Goal: Book appointment/travel/reservation

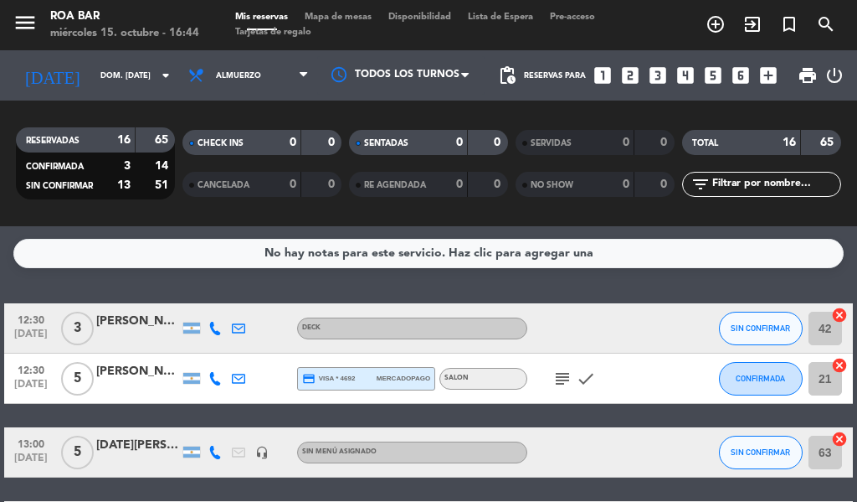
drag, startPoint x: 0, startPoint y: 0, endPoint x: 669, endPoint y: 314, distance: 739.0
click at [669, 314] on div at bounding box center [690, 327] width 45 height 49
click at [632, 76] on icon "looks_two" at bounding box center [631, 75] width 22 height 22
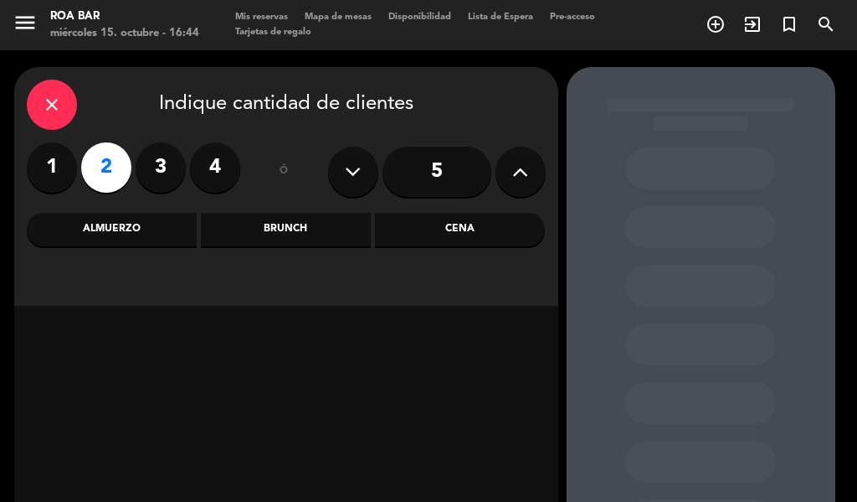
click at [443, 231] on div "Cena" at bounding box center [460, 229] width 170 height 33
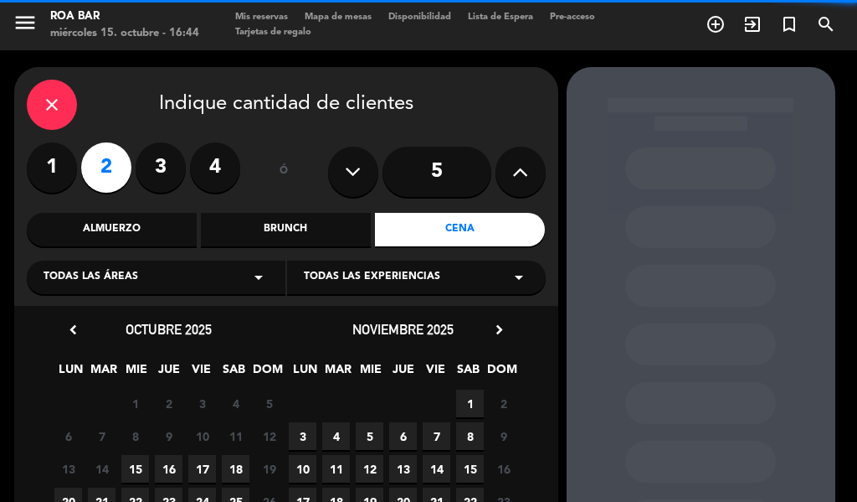
click at [249, 281] on icon "arrow_drop_down" at bounding box center [259, 277] width 20 height 20
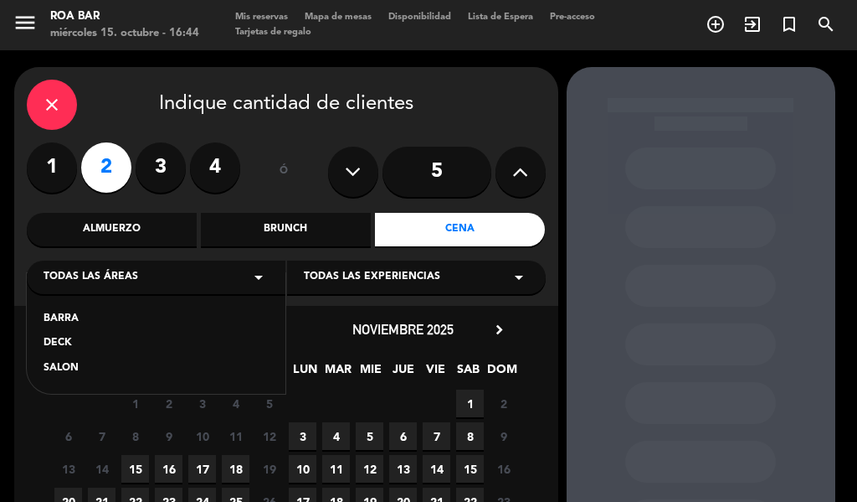
click at [69, 365] on div "SALON" at bounding box center [156, 368] width 225 height 17
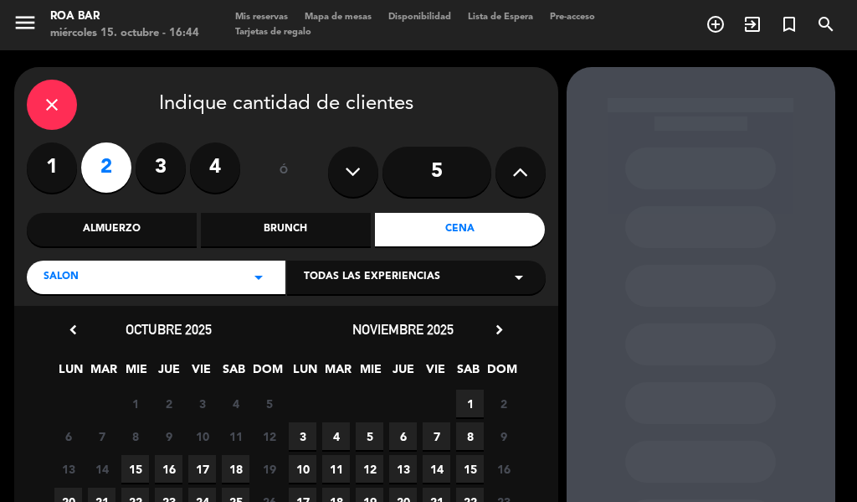
drag, startPoint x: 535, startPoint y: 355, endPoint x: 529, endPoint y: 383, distance: 28.2
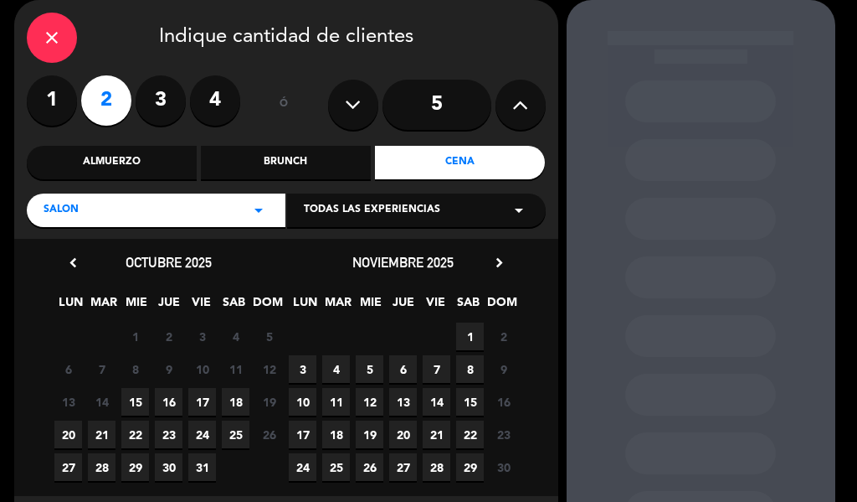
scroll to position [149, 0]
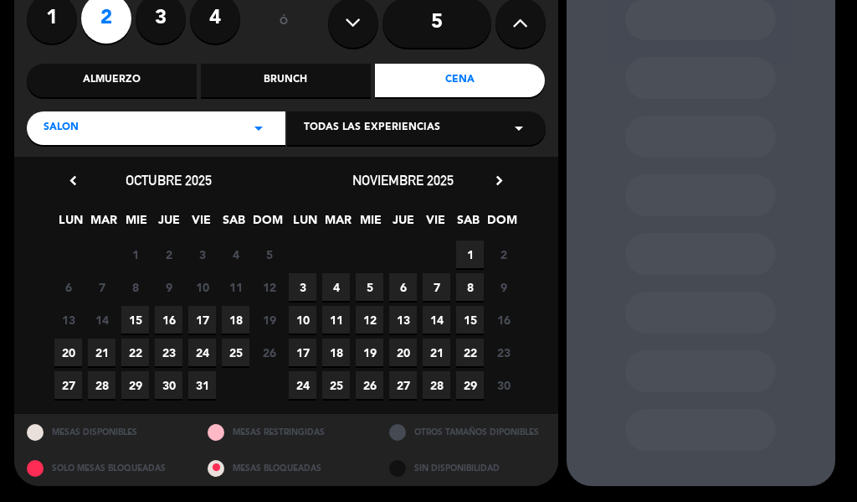
click at [137, 321] on span "15" at bounding box center [135, 320] width 28 height 28
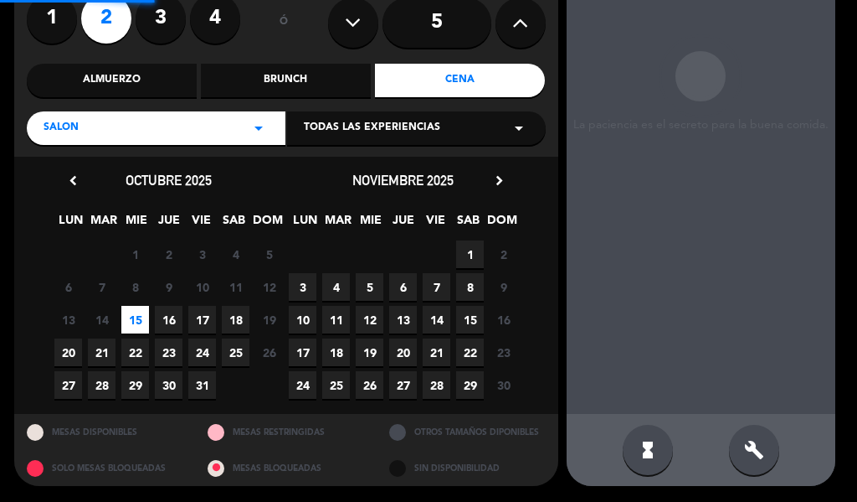
scroll to position [67, 0]
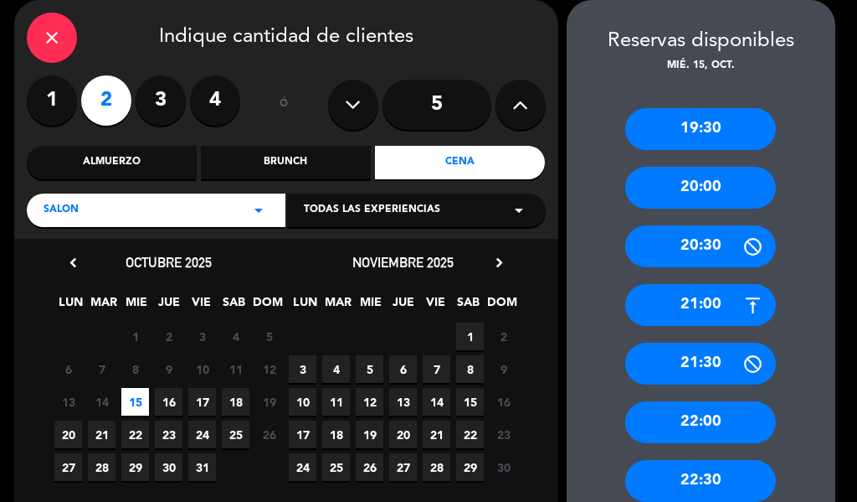
click at [697, 246] on div "20:30" at bounding box center [700, 246] width 151 height 42
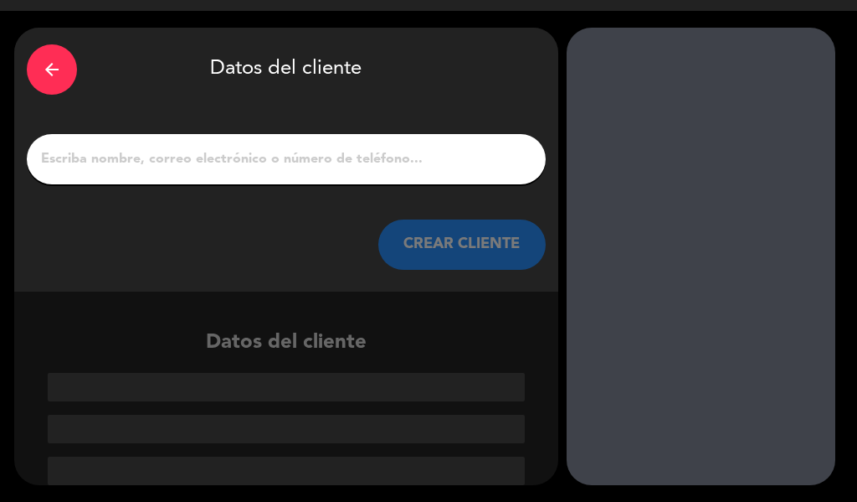
click at [269, 168] on input "1" at bounding box center [286, 158] width 494 height 23
drag, startPoint x: 116, startPoint y: 155, endPoint x: 107, endPoint y: 170, distance: 17.2
click at [116, 159] on input "1" at bounding box center [286, 158] width 494 height 23
click at [107, 170] on input "1" at bounding box center [286, 158] width 494 height 23
click at [184, 144] on div at bounding box center [286, 159] width 519 height 50
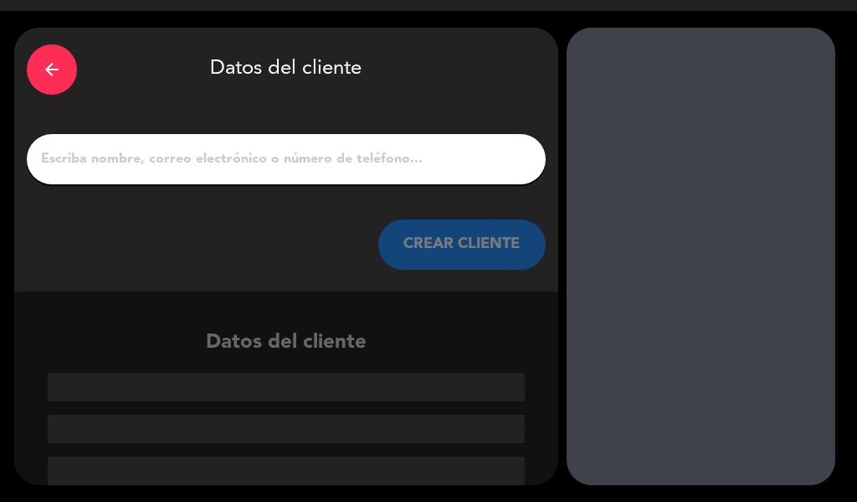
click at [157, 161] on input "1" at bounding box center [286, 158] width 494 height 23
click at [193, 166] on input "1" at bounding box center [286, 158] width 494 height 23
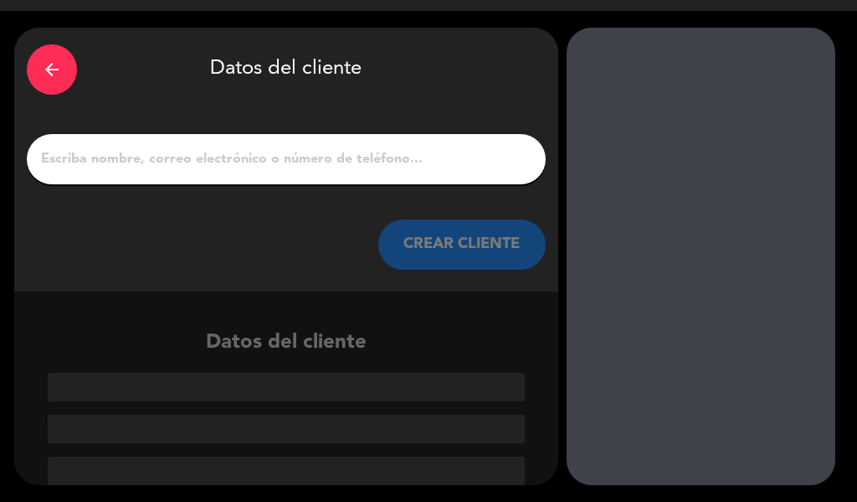
click at [193, 166] on input "1" at bounding box center [286, 158] width 494 height 23
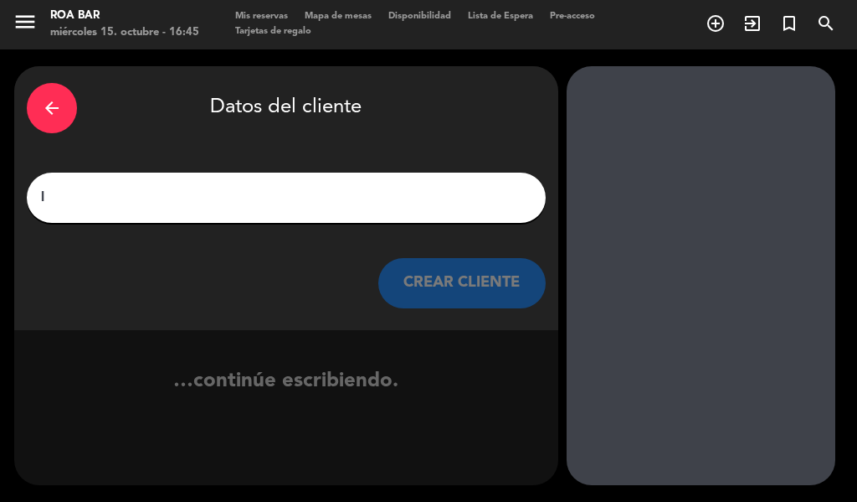
scroll to position [1, 0]
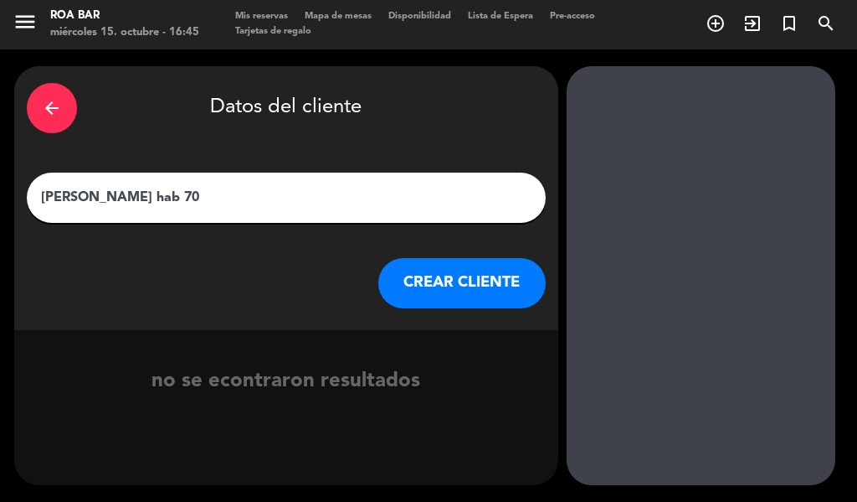
drag, startPoint x: 157, startPoint y: 188, endPoint x: 152, endPoint y: 199, distance: 12.0
click at [154, 194] on input "[PERSON_NAME] hab 70" at bounding box center [286, 197] width 494 height 23
type input "[PERSON_NAME] hab 701"
click at [440, 279] on button "CREAR CLIENTE" at bounding box center [461, 283] width 167 height 50
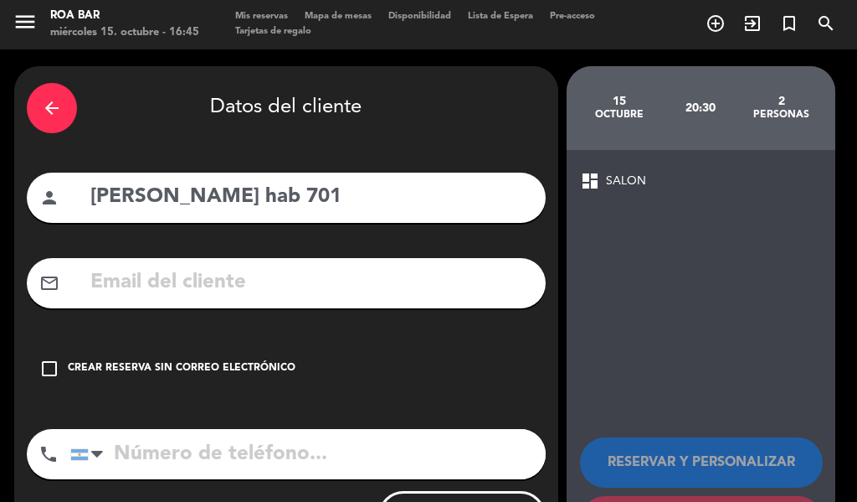
click at [41, 367] on icon "check_box_outline_blank" at bounding box center [49, 368] width 20 height 20
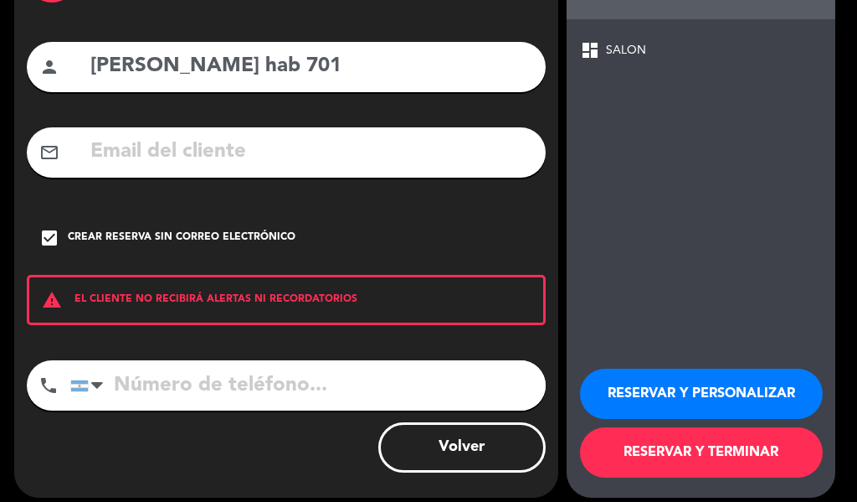
scroll to position [144, 0]
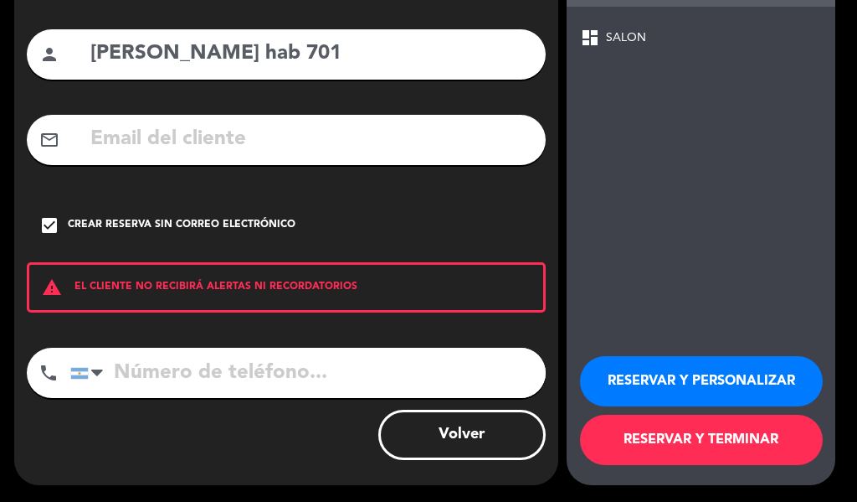
click at [702, 442] on button "RESERVAR Y TERMINAR" at bounding box center [701, 439] width 243 height 50
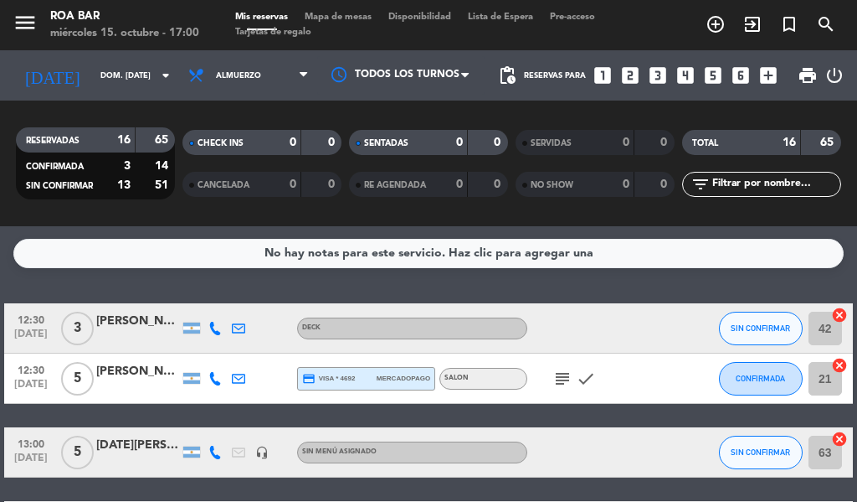
drag, startPoint x: 212, startPoint y: 347, endPoint x: 403, endPoint y: 255, distance: 211.9
click at [213, 347] on div at bounding box center [214, 327] width 23 height 49
